Goal: Entertainment & Leisure: Browse casually

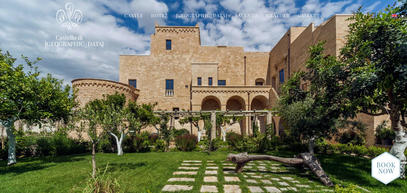
click at [392, 172] on img at bounding box center [385, 168] width 29 height 34
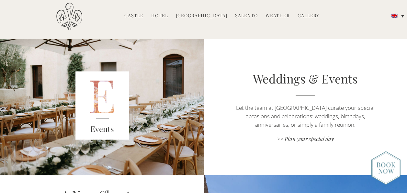
scroll to position [746, 0]
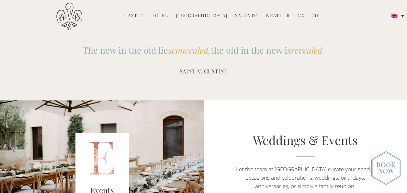
click at [303, 14] on link "Gallery" at bounding box center [309, 15] width 22 height 7
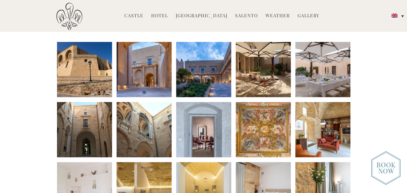
scroll to position [91, 0]
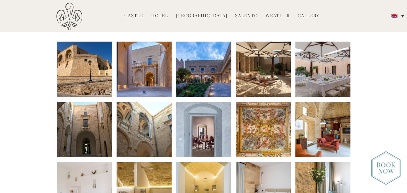
click at [88, 76] on li at bounding box center [84, 68] width 55 height 55
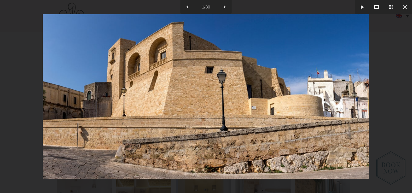
click at [346, 108] on img at bounding box center [206, 96] width 326 height 164
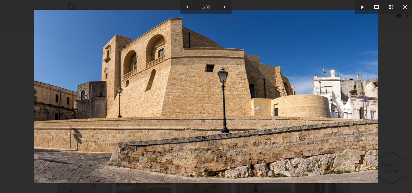
click at [397, 93] on div at bounding box center [206, 96] width 412 height 193
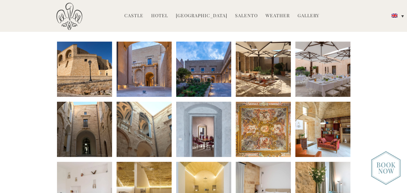
click at [148, 72] on li at bounding box center [144, 68] width 55 height 55
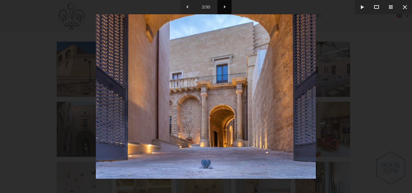
click at [226, 6] on button at bounding box center [224, 7] width 14 height 14
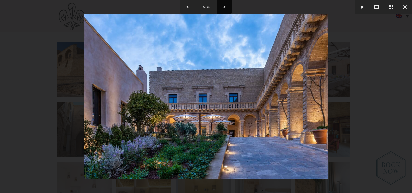
click at [226, 6] on button at bounding box center [224, 7] width 14 height 14
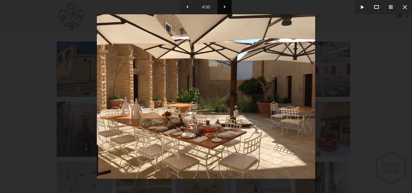
click at [226, 6] on button at bounding box center [224, 7] width 14 height 14
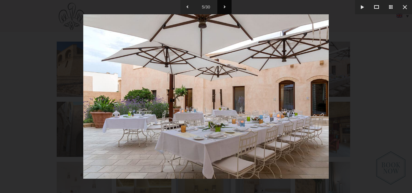
click at [226, 6] on button at bounding box center [224, 7] width 14 height 14
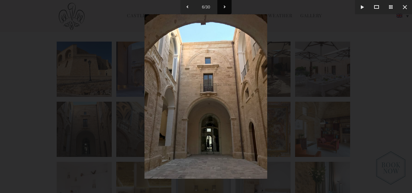
click at [226, 6] on button at bounding box center [224, 7] width 14 height 14
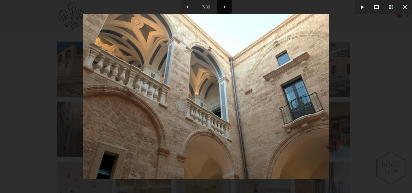
click at [226, 6] on button at bounding box center [224, 7] width 14 height 14
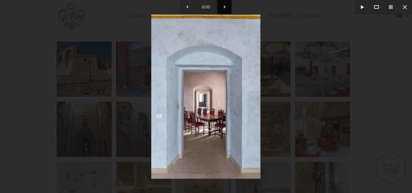
click at [226, 6] on button at bounding box center [224, 7] width 14 height 14
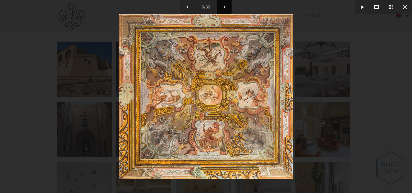
click at [226, 6] on button at bounding box center [224, 7] width 14 height 14
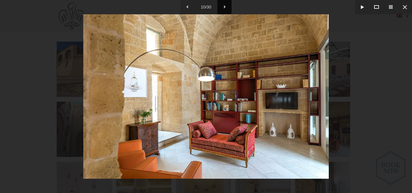
click at [226, 6] on button at bounding box center [224, 7] width 14 height 14
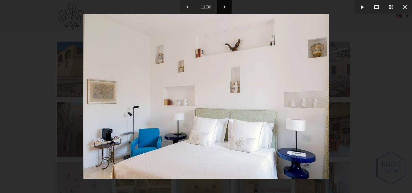
click at [226, 6] on button at bounding box center [224, 7] width 14 height 14
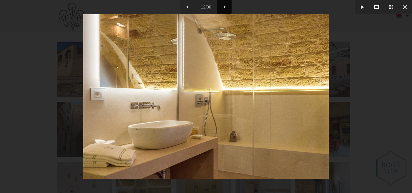
click at [226, 6] on button at bounding box center [224, 7] width 14 height 14
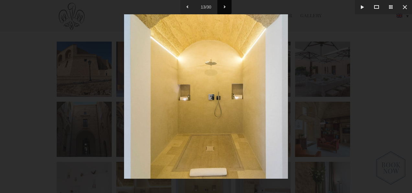
click at [226, 6] on button at bounding box center [224, 7] width 14 height 14
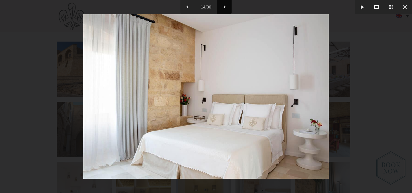
click at [226, 6] on button at bounding box center [224, 7] width 14 height 14
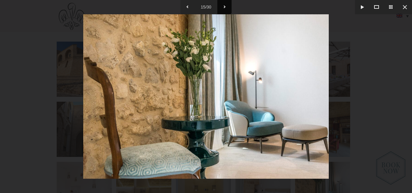
click at [226, 6] on button at bounding box center [224, 7] width 14 height 14
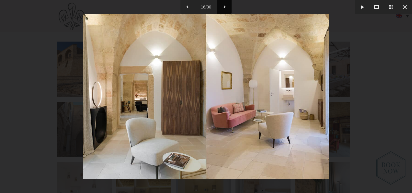
click at [226, 6] on button at bounding box center [224, 7] width 14 height 14
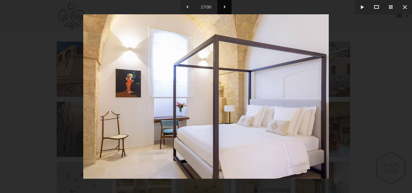
click at [226, 6] on button at bounding box center [224, 7] width 14 height 14
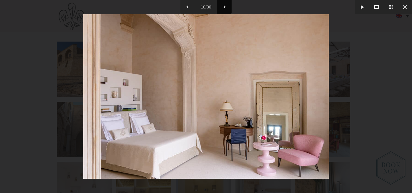
click at [226, 6] on button at bounding box center [224, 7] width 14 height 14
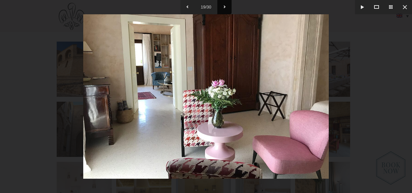
click at [226, 6] on button at bounding box center [224, 7] width 14 height 14
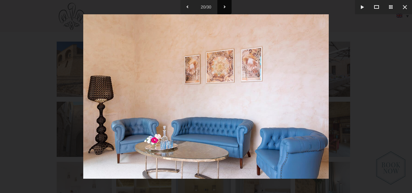
click at [226, 6] on button at bounding box center [224, 7] width 14 height 14
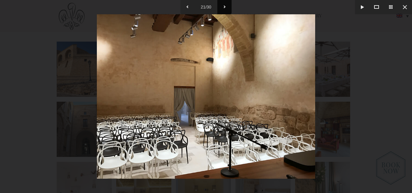
click at [226, 6] on button at bounding box center [224, 7] width 14 height 14
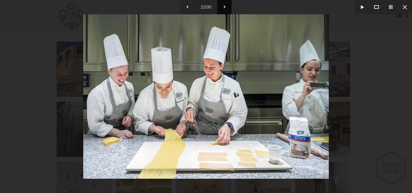
click at [226, 6] on button at bounding box center [224, 7] width 14 height 14
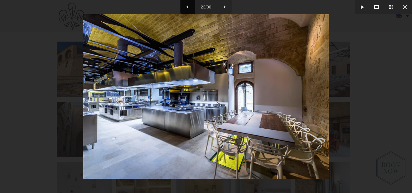
click at [191, 6] on button at bounding box center [188, 7] width 14 height 14
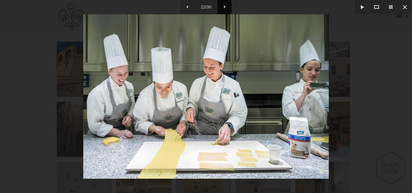
click at [223, 7] on button at bounding box center [224, 7] width 14 height 14
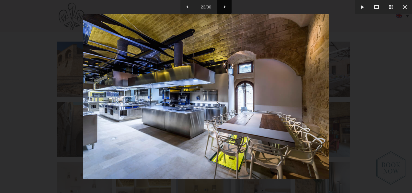
click at [223, 7] on button at bounding box center [224, 7] width 14 height 14
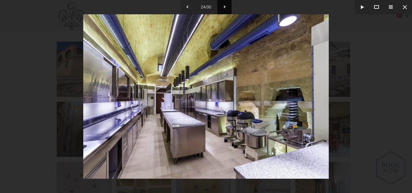
click at [223, 7] on button at bounding box center [224, 7] width 14 height 14
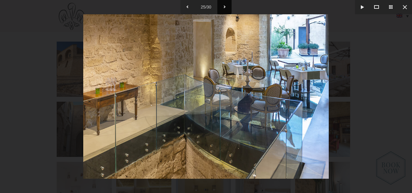
click at [223, 7] on button at bounding box center [224, 7] width 14 height 14
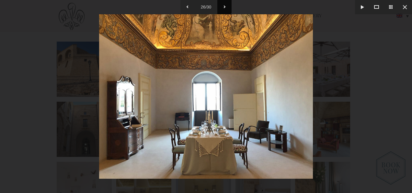
click at [223, 7] on button at bounding box center [224, 7] width 14 height 14
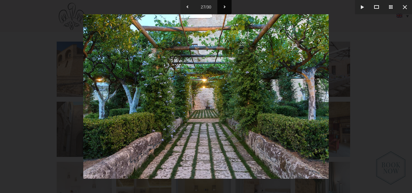
click at [223, 7] on button at bounding box center [224, 7] width 14 height 14
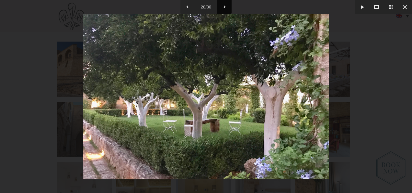
click at [223, 7] on button at bounding box center [224, 7] width 14 height 14
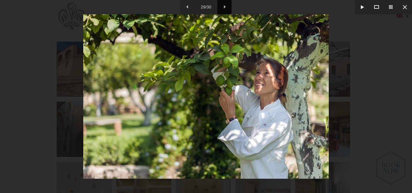
click at [223, 7] on button at bounding box center [224, 7] width 14 height 14
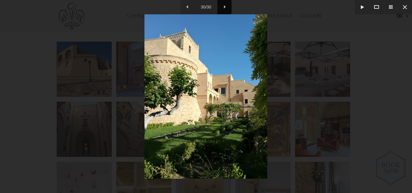
click at [223, 7] on button at bounding box center [224, 7] width 14 height 14
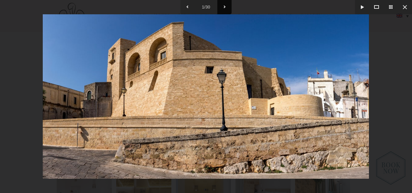
click at [223, 7] on button at bounding box center [224, 7] width 14 height 14
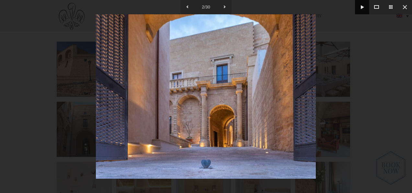
click at [364, 6] on button at bounding box center [362, 7] width 14 height 14
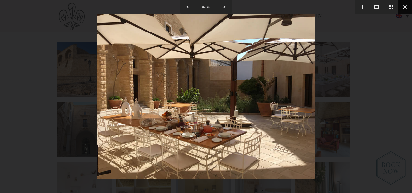
click at [403, 8] on button at bounding box center [405, 7] width 14 height 14
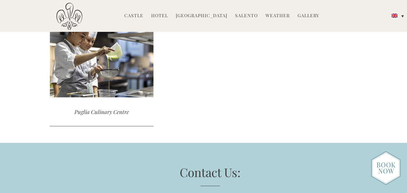
scroll to position [843, 0]
